Goal: Information Seeking & Learning: Learn about a topic

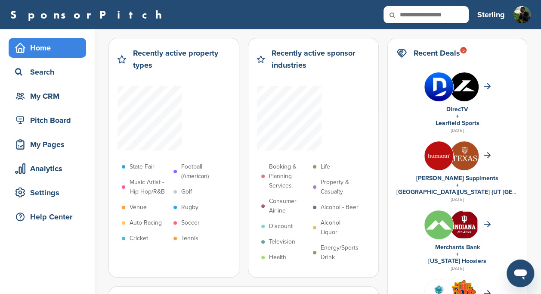
click at [414, 14] on input "text" at bounding box center [425, 14] width 85 height 17
type input "**********"
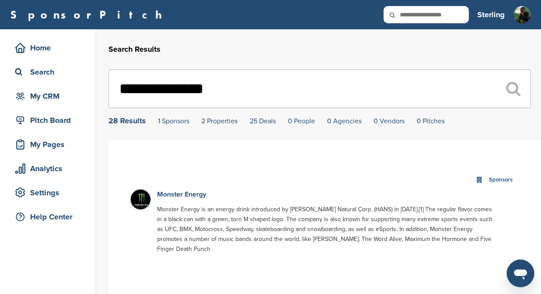
click at [175, 191] on link "Monster Energy" at bounding box center [181, 194] width 49 height 9
click at [185, 194] on link "Monster Energy" at bounding box center [181, 194] width 49 height 9
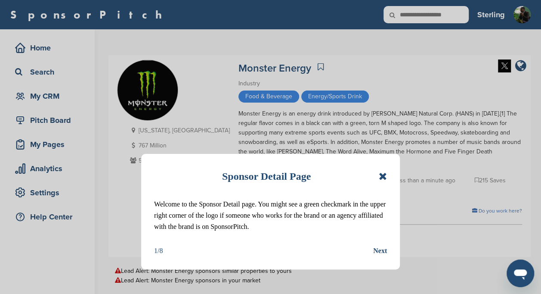
click at [383, 174] on icon at bounding box center [383, 176] width 8 height 10
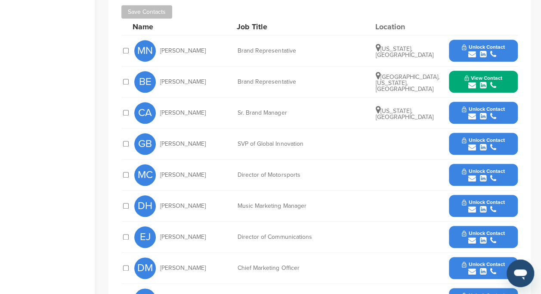
scroll to position [377, 0]
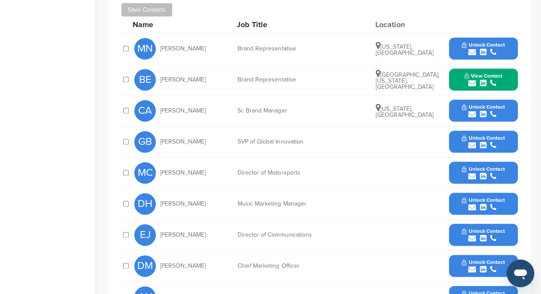
click at [483, 110] on icon "submit" at bounding box center [483, 114] width 6 height 8
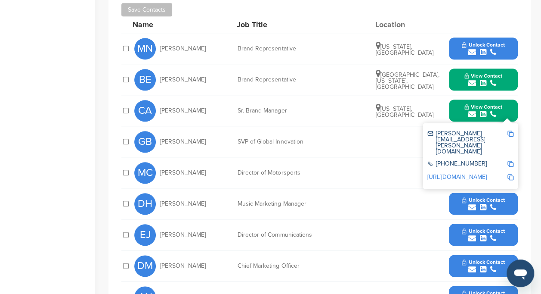
click at [508, 130] on img at bounding box center [510, 133] width 6 height 6
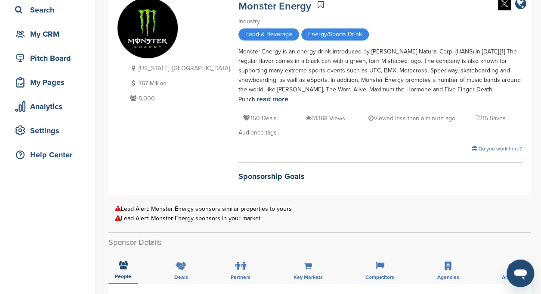
scroll to position [0, 0]
